Goal: Check status: Check status

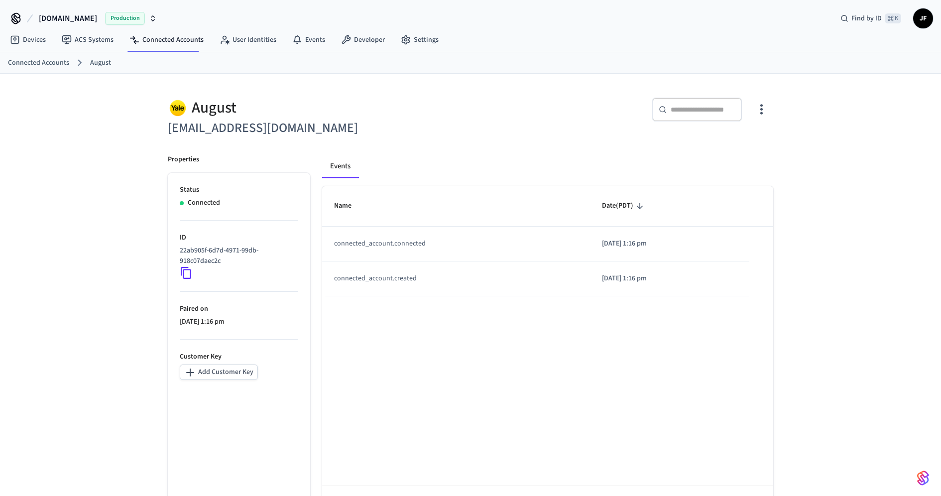
click at [491, 123] on div "​ ​" at bounding box center [624, 114] width 297 height 32
click at [427, 125] on h6 "[EMAIL_ADDRESS][DOMAIN_NAME]" at bounding box center [316, 128] width 297 height 20
click at [744, 43] on div "Devices ACS Systems Connected Accounts User Identities Events Developer Settings" at bounding box center [470, 40] width 941 height 23
click at [476, 136] on div "​ ​" at bounding box center [618, 112] width 309 height 53
click at [568, 98] on div "​ ​" at bounding box center [624, 114] width 297 height 32
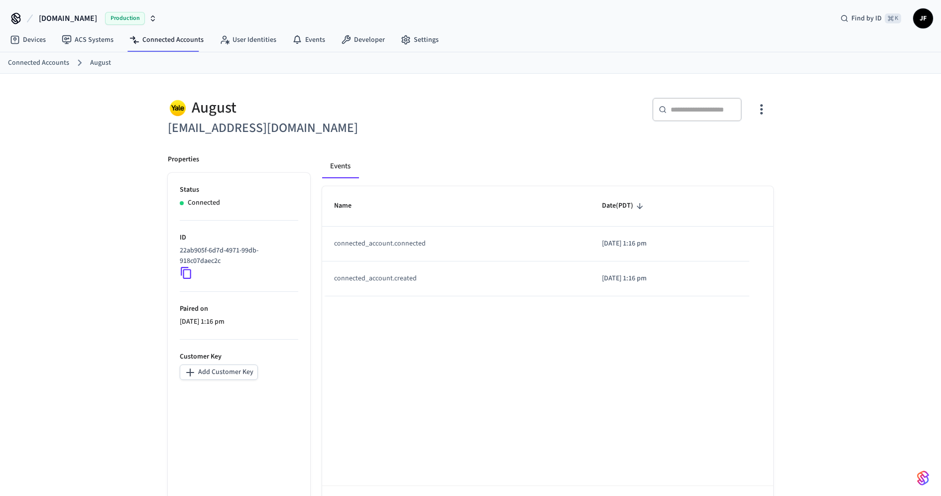
click at [535, 67] on ol "Connected Accounts August" at bounding box center [474, 62] width 933 height 13
click at [746, 74] on div "August [EMAIL_ADDRESS][DOMAIN_NAME] ​ ​ Properties Status Connected ID 22ab905f…" at bounding box center [470, 303] width 637 height 459
click at [507, 56] on ol "Connected Accounts August" at bounding box center [474, 62] width 933 height 13
click at [186, 273] on icon at bounding box center [186, 272] width 13 height 13
click at [502, 113] on div "​ ​" at bounding box center [624, 114] width 297 height 32
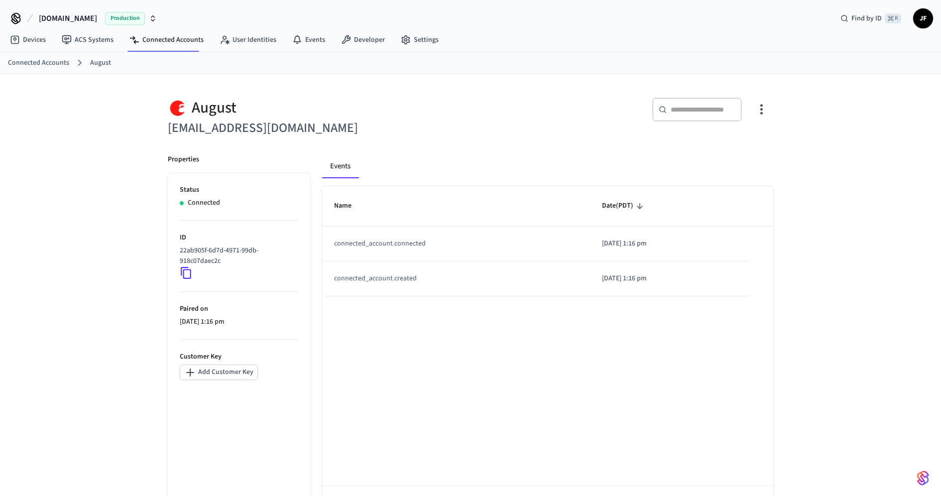
click at [186, 268] on icon at bounding box center [186, 272] width 13 height 13
